Goal: Browse casually

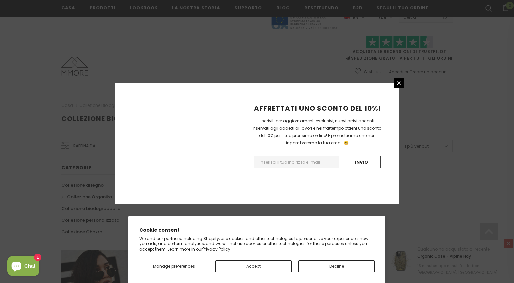
scroll to position [403, 0]
